Goal: Information Seeking & Learning: Learn about a topic

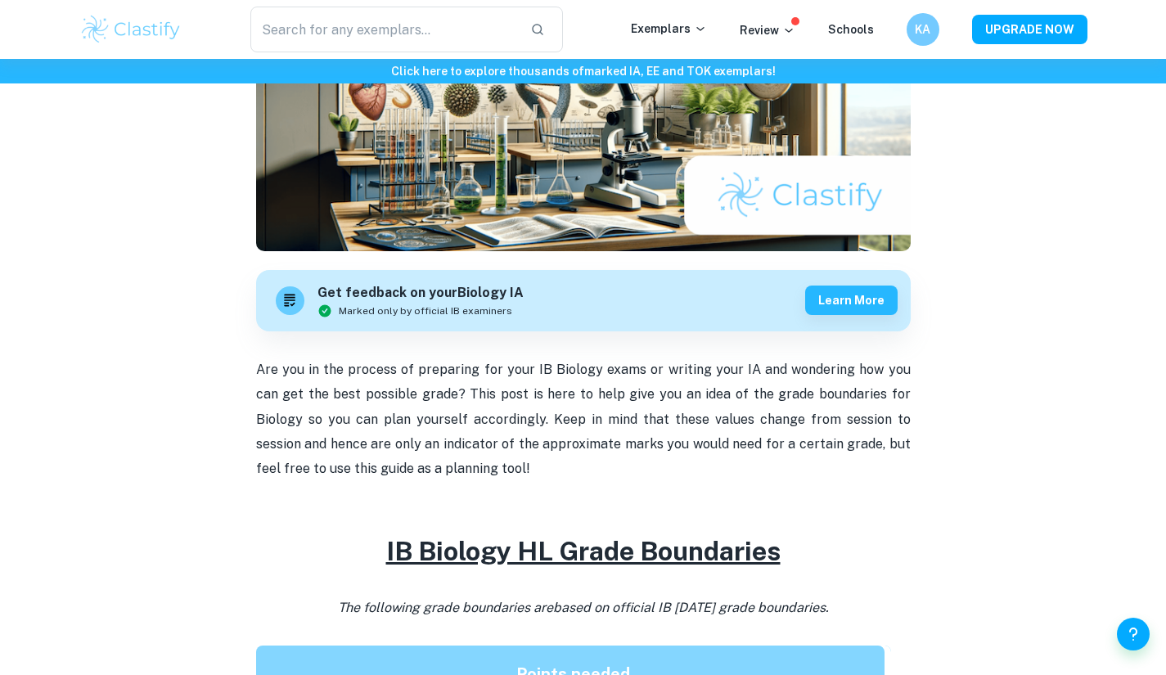
scroll to position [243, 0]
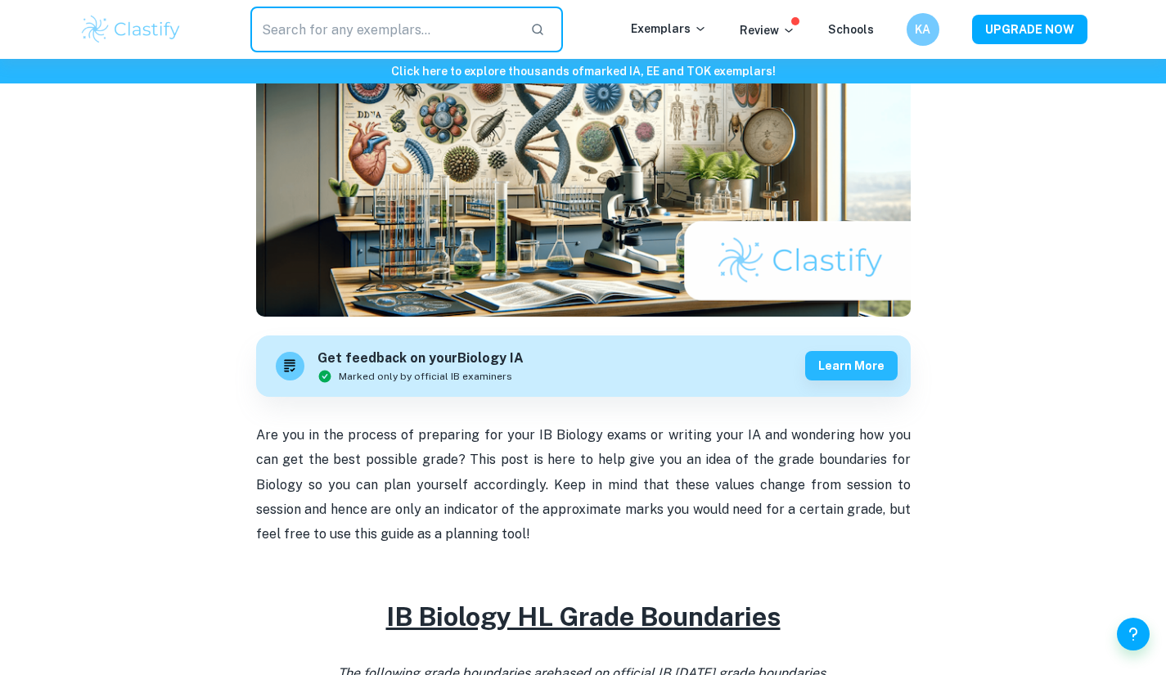
click at [481, 20] on input "text" at bounding box center [384, 30] width 268 height 46
type input "spanish"
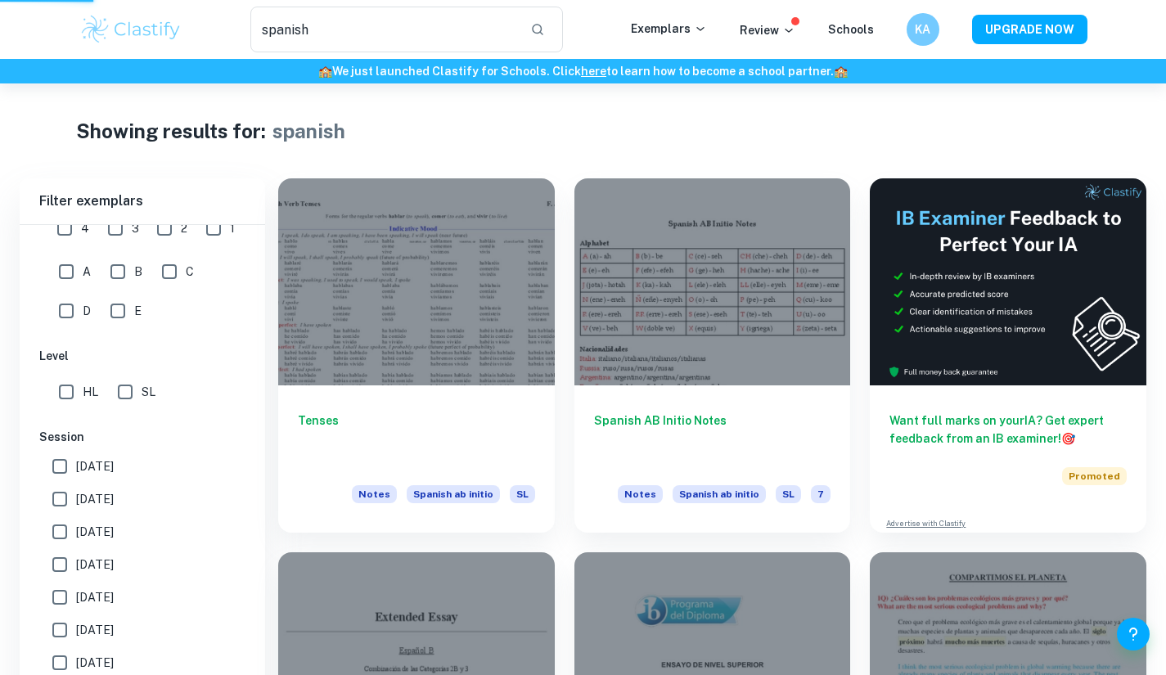
scroll to position [243, 0]
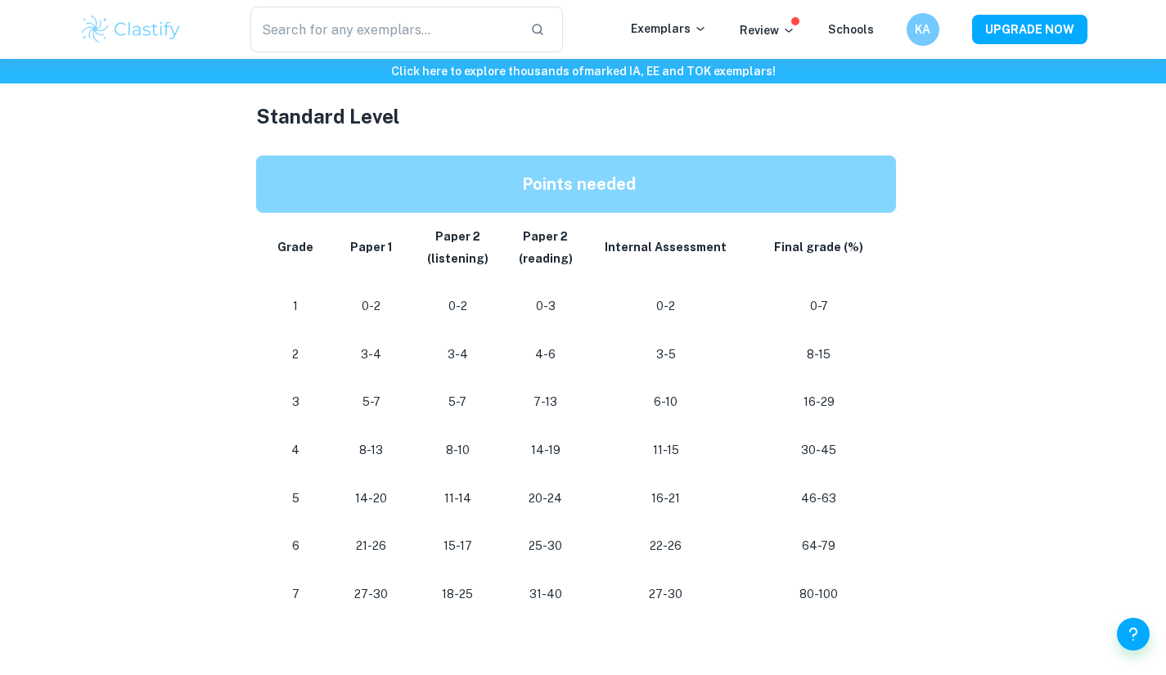
scroll to position [777, 0]
